Goal: Consume media (video, audio): Consume media (video, audio)

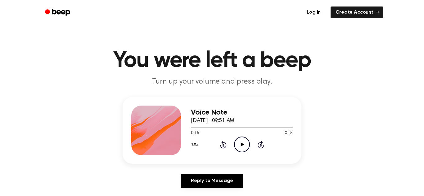
click at [243, 150] on icon "Play Audio" at bounding box center [242, 145] width 16 height 16
click at [236, 142] on icon "Play Audio" at bounding box center [242, 145] width 16 height 16
click at [226, 128] on div at bounding box center [212, 128] width 42 height 1
click at [238, 137] on icon "Play Audio" at bounding box center [242, 145] width 16 height 16
click at [238, 150] on icon "Play Audio" at bounding box center [242, 145] width 16 height 16
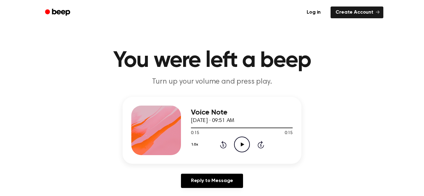
click at [241, 150] on icon "Play Audio" at bounding box center [242, 145] width 16 height 16
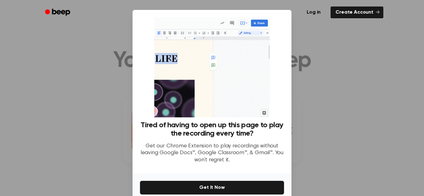
click at [320, 59] on div at bounding box center [212, 98] width 424 height 196
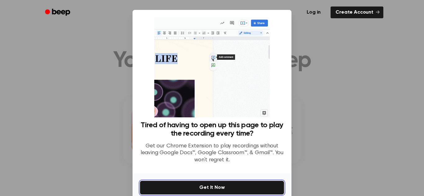
click at [216, 189] on button "Get It Now" at bounding box center [212, 188] width 144 height 14
